Goal: Task Accomplishment & Management: Manage account settings

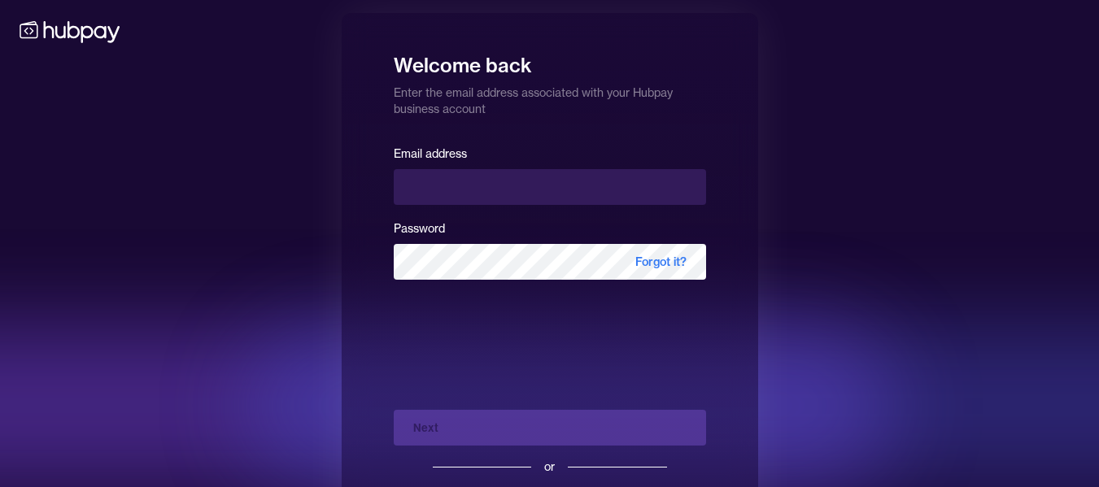
type input "**********"
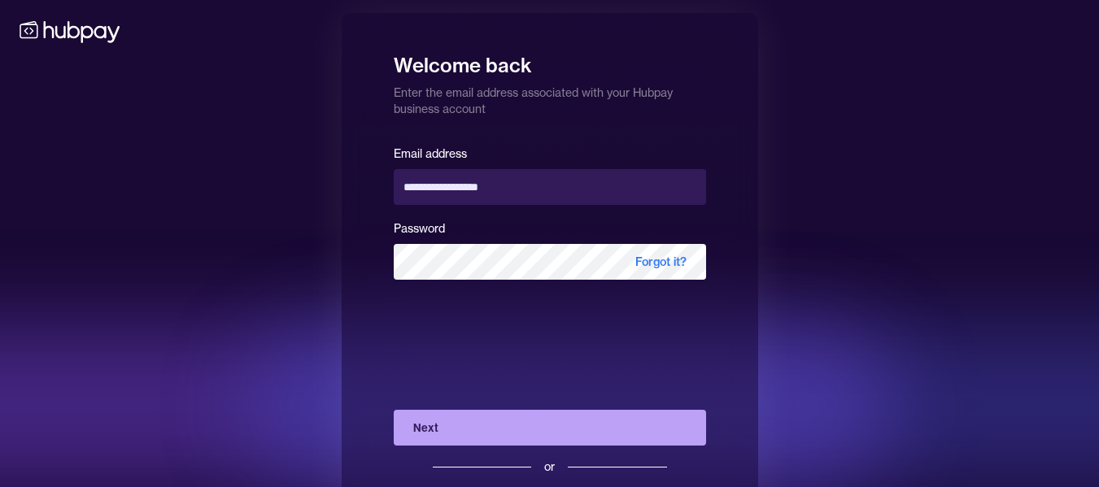
click at [495, 428] on button "Next" at bounding box center [550, 428] width 312 height 36
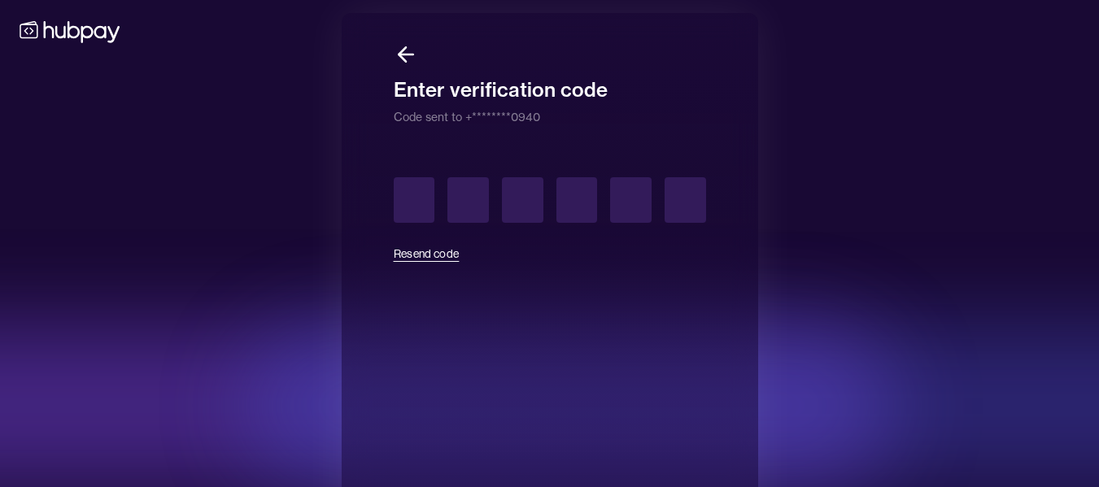
type input "*"
